Goal: Find specific page/section: Find specific page/section

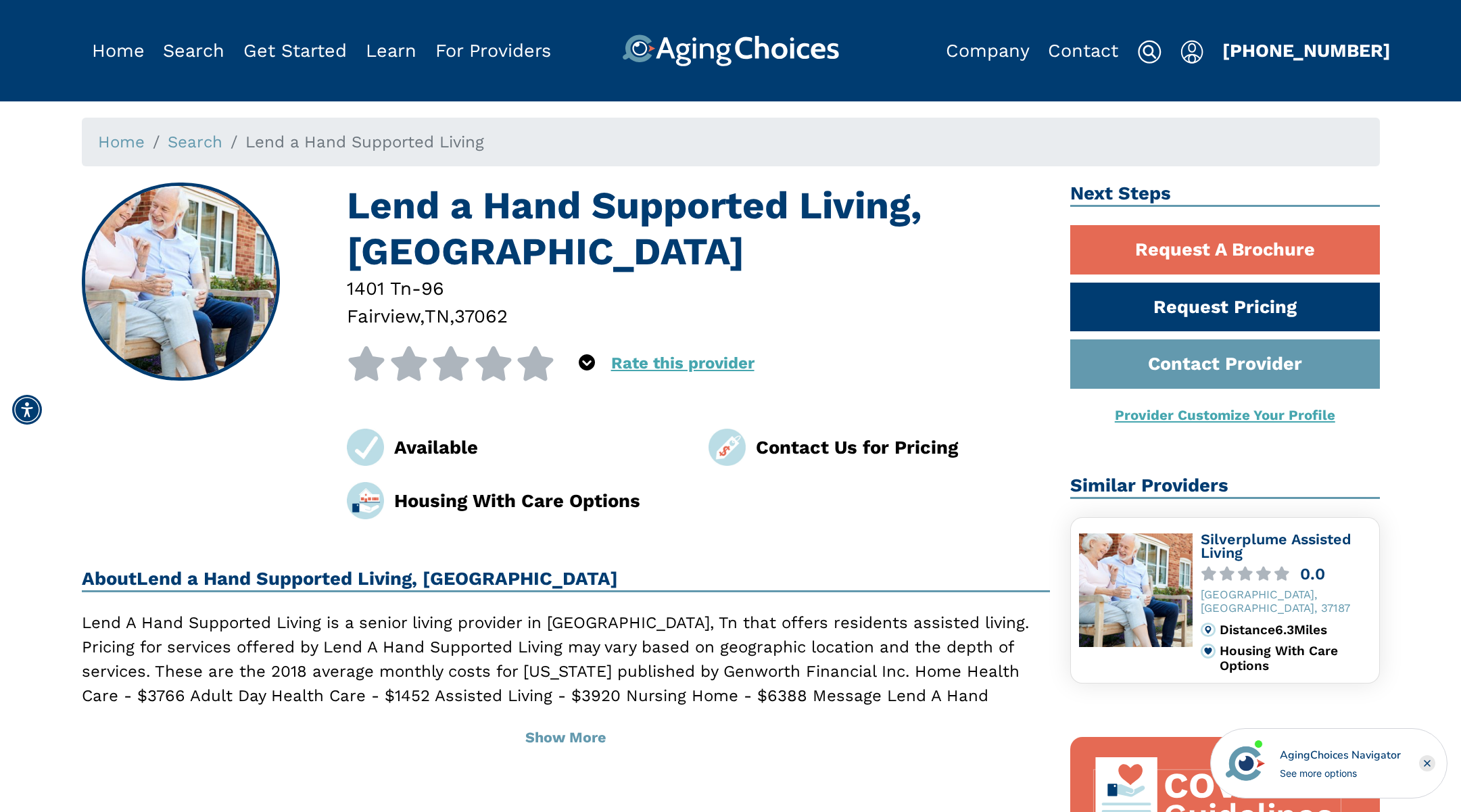
click at [422, 208] on h1 "Lend a Hand Supported Living, [GEOGRAPHIC_DATA]" at bounding box center [698, 229] width 703 height 92
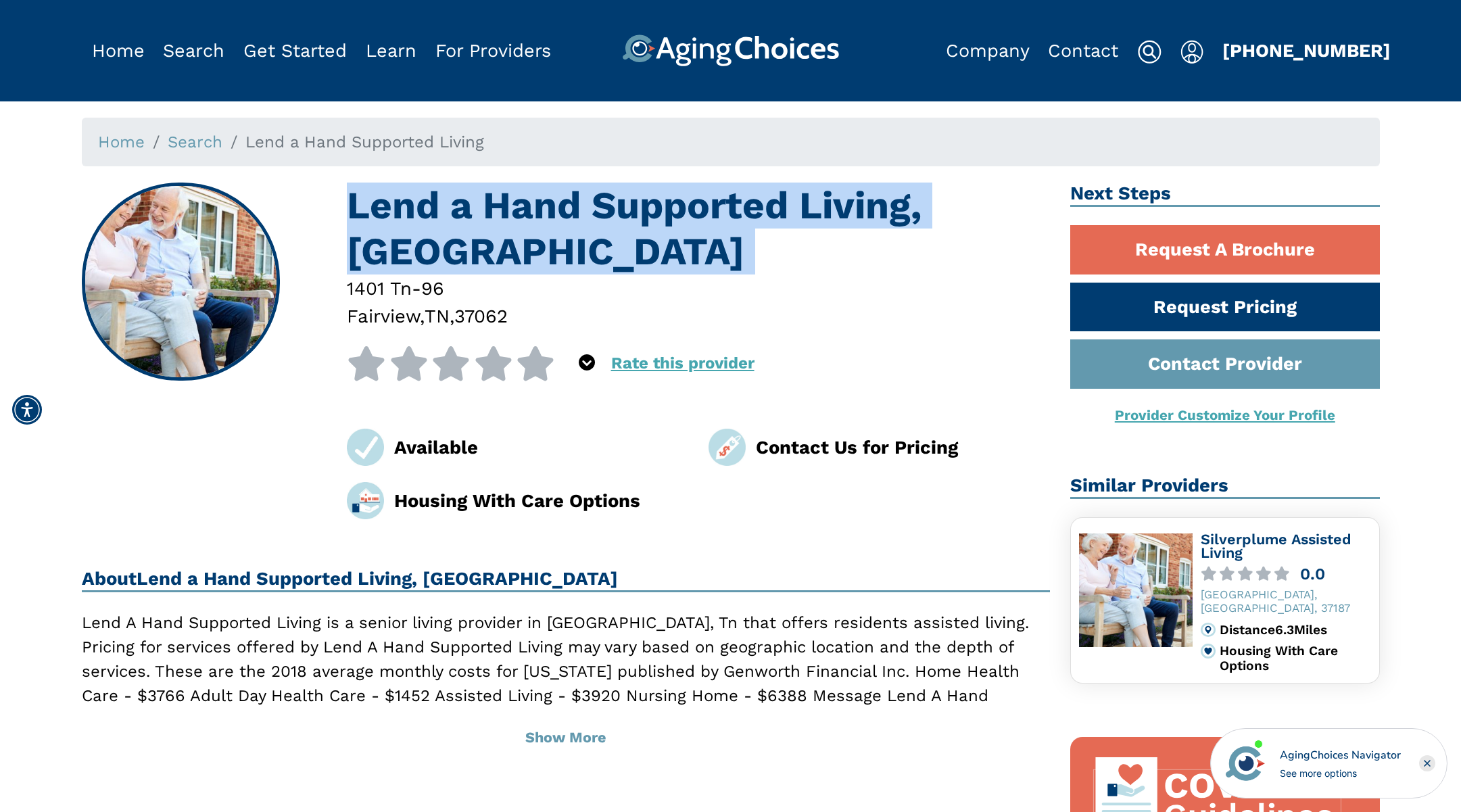
click at [422, 208] on h1 "Lend a Hand Supported Living, [GEOGRAPHIC_DATA]" at bounding box center [698, 229] width 703 height 92
click at [501, 206] on h1 "Lend a Hand Supported Living, [GEOGRAPHIC_DATA]" at bounding box center [698, 229] width 703 height 92
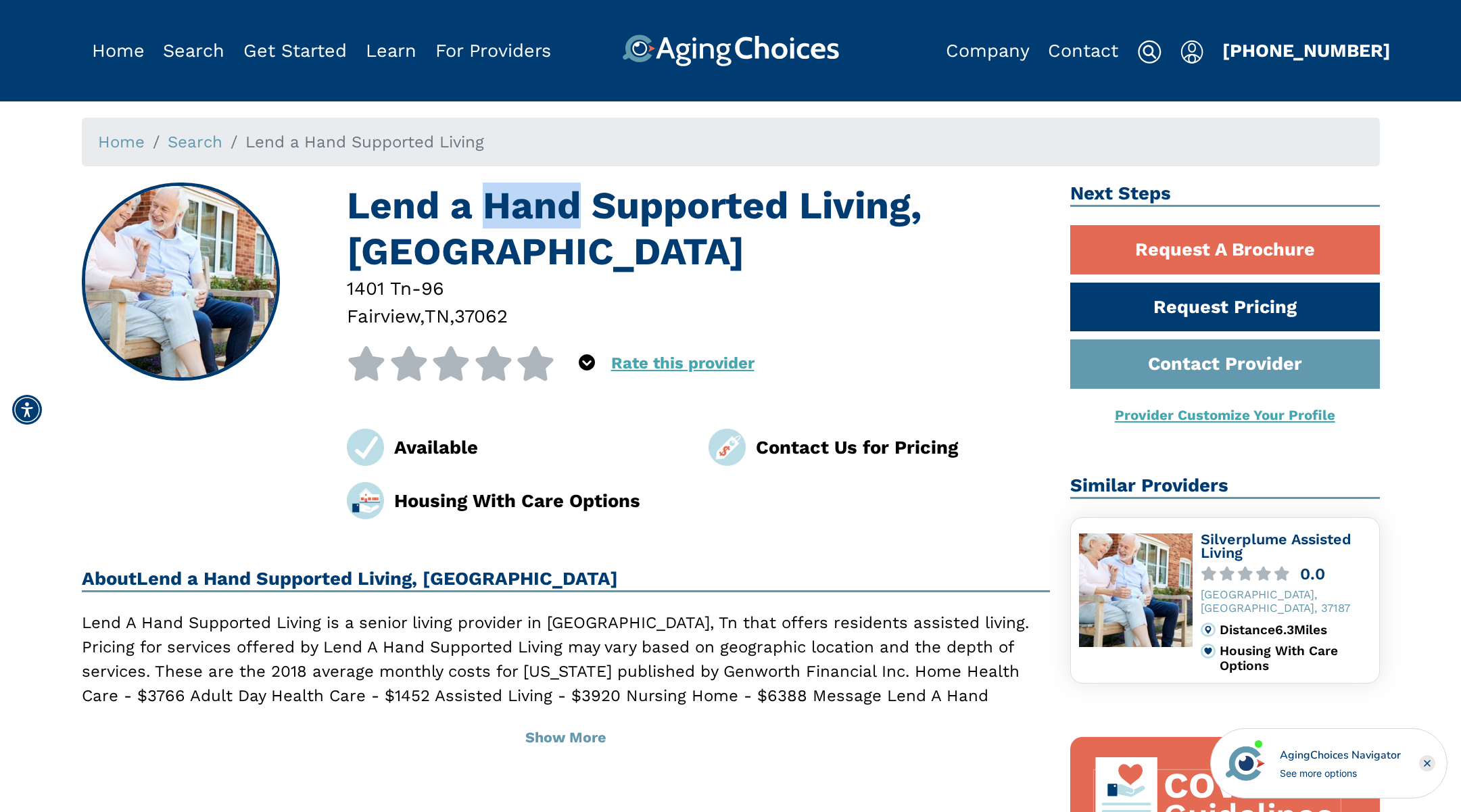
click at [501, 206] on h1 "Lend a Hand Supported Living, [GEOGRAPHIC_DATA]" at bounding box center [698, 229] width 703 height 92
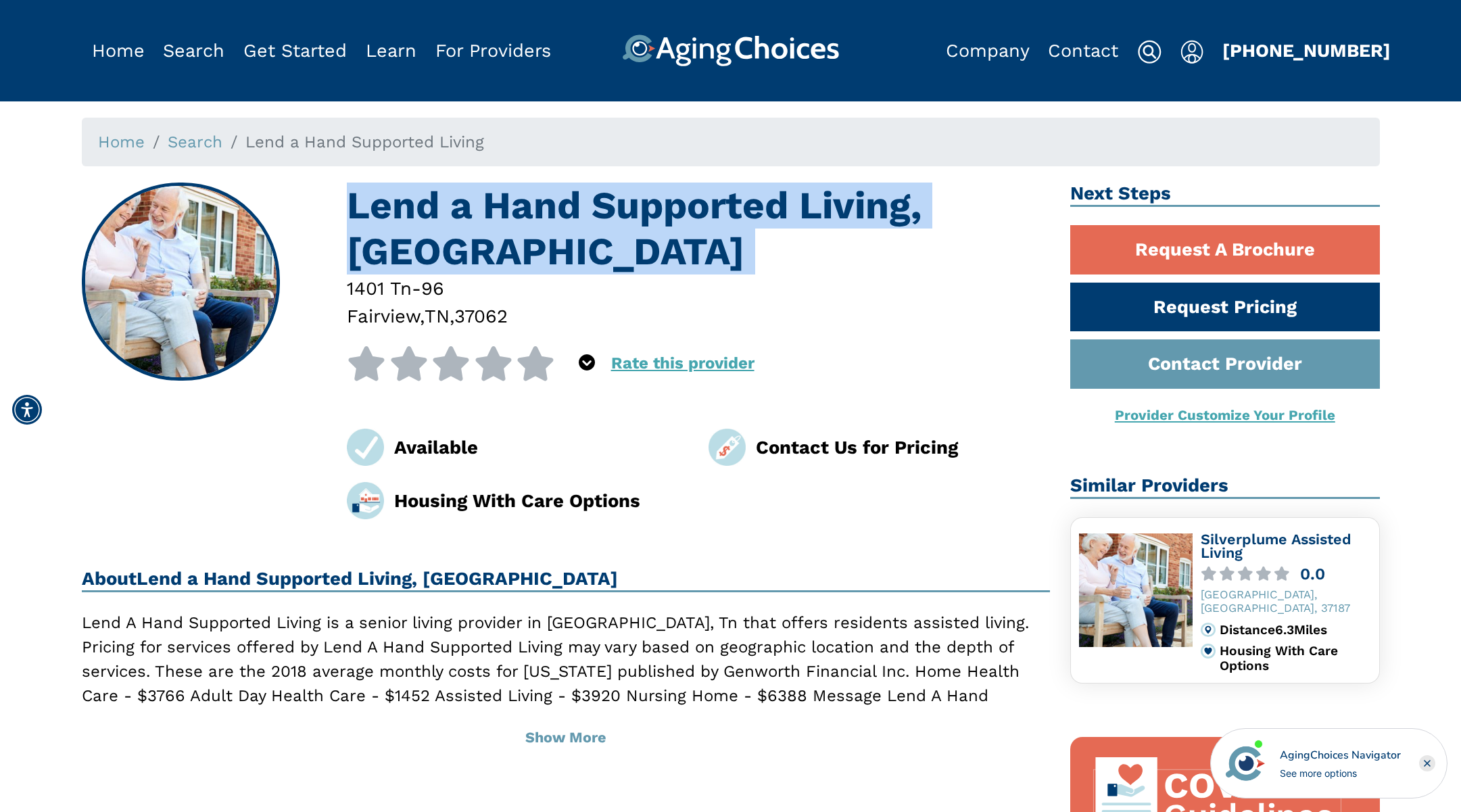
click at [501, 206] on h1 "Lend a Hand Supported Living, [GEOGRAPHIC_DATA]" at bounding box center [698, 229] width 703 height 92
click at [555, 201] on h1 "Lend a Hand Supported Living, [GEOGRAPHIC_DATA]" at bounding box center [698, 229] width 703 height 92
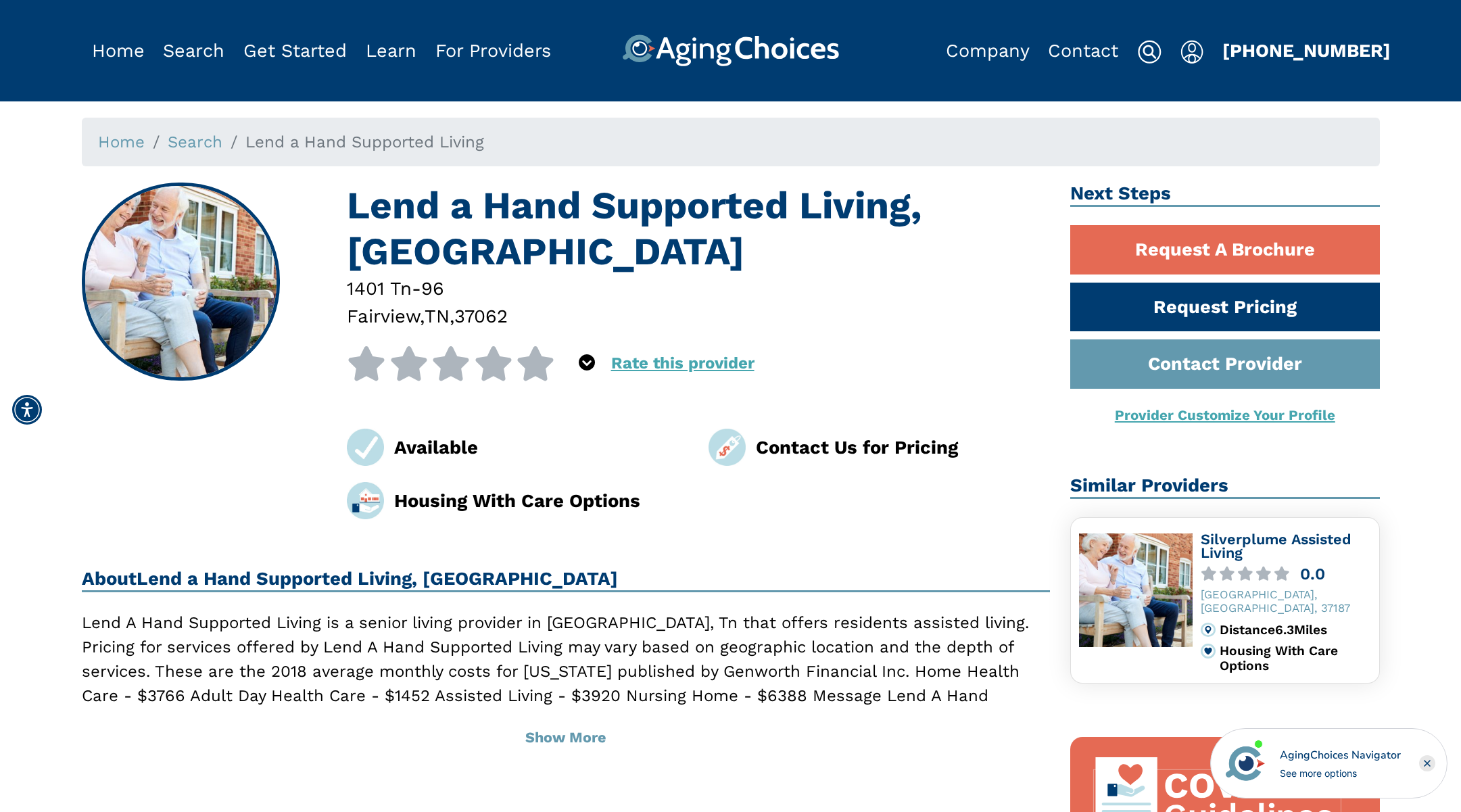
click at [603, 200] on h1 "Lend a Hand Supported Living, [GEOGRAPHIC_DATA]" at bounding box center [698, 229] width 703 height 92
click at [591, 201] on h1 "Lend a Hand Supported Living, [GEOGRAPHIC_DATA]" at bounding box center [698, 229] width 703 height 92
click at [584, 202] on h1 "Lend a Hand Supported Living, [GEOGRAPHIC_DATA]" at bounding box center [698, 229] width 703 height 92
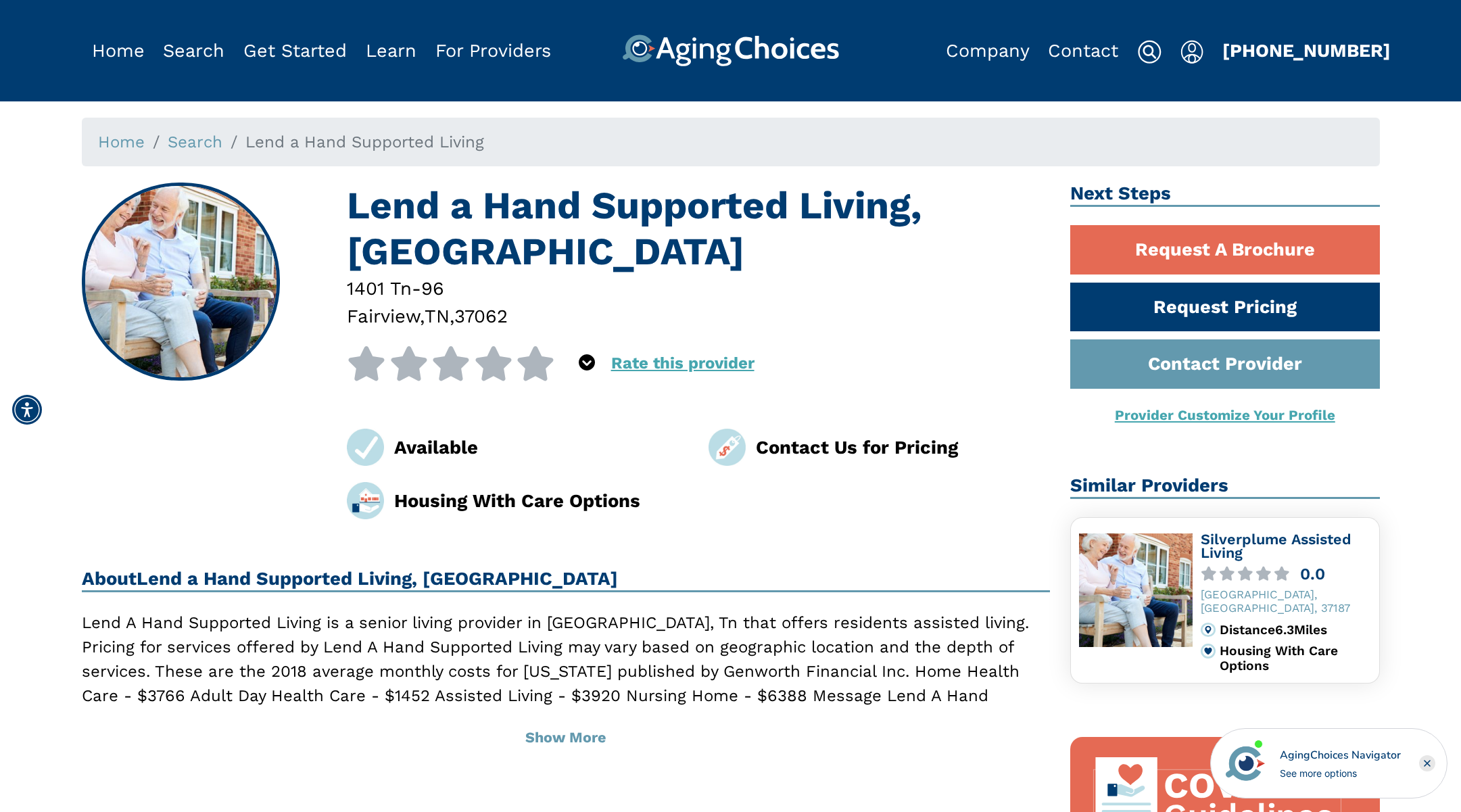
click at [644, 204] on h1 "Lend a Hand Supported Living, [GEOGRAPHIC_DATA]" at bounding box center [698, 229] width 703 height 92
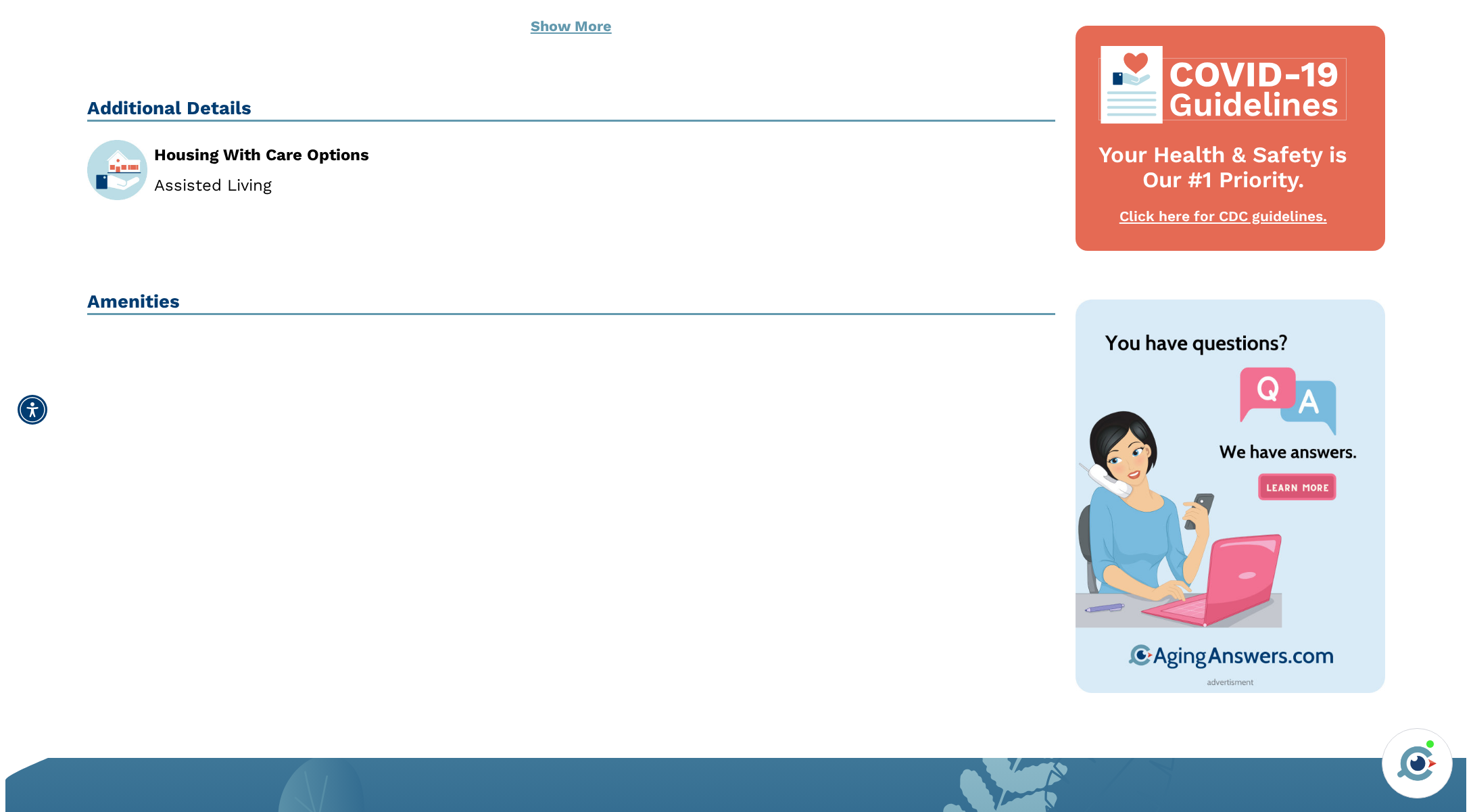
scroll to position [576, 0]
